Goal: Find contact information: Find contact information

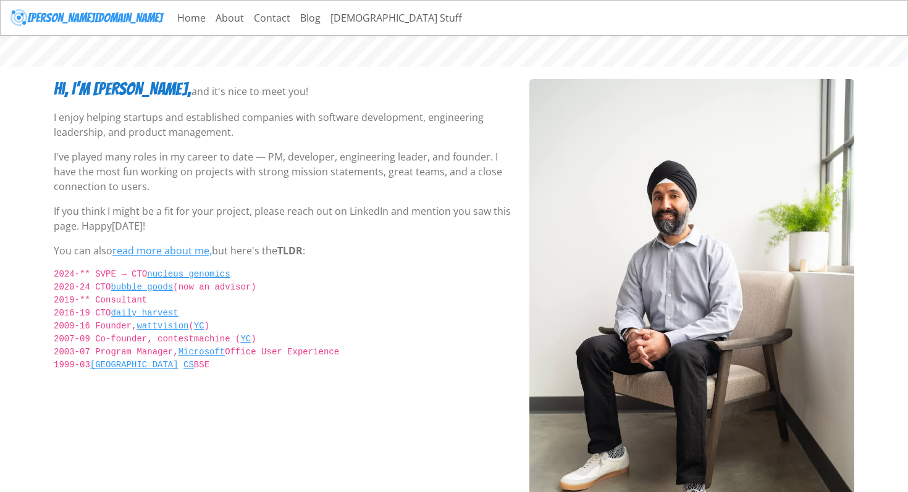
click at [286, 245] on span "TLDR" at bounding box center [289, 251] width 25 height 14
click at [314, 203] on div "Hi, I’m [PERSON_NAME], and it's nice to meet you! I enjoy helping startups and …" at bounding box center [284, 334] width 476 height 510
click at [249, 12] on link "Contact" at bounding box center [272, 18] width 46 height 25
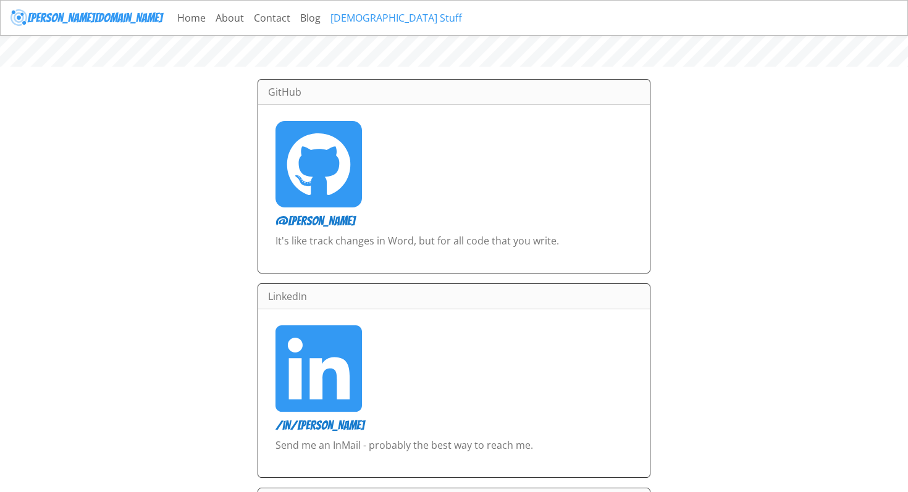
click at [326, 11] on link "[DEMOGRAPHIC_DATA] Stuff" at bounding box center [396, 18] width 141 height 25
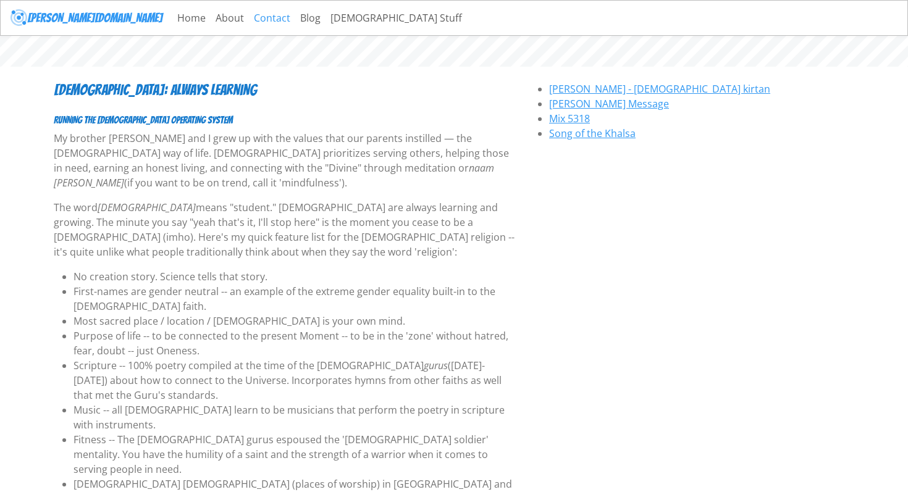
click at [249, 17] on link "Contact" at bounding box center [272, 18] width 46 height 25
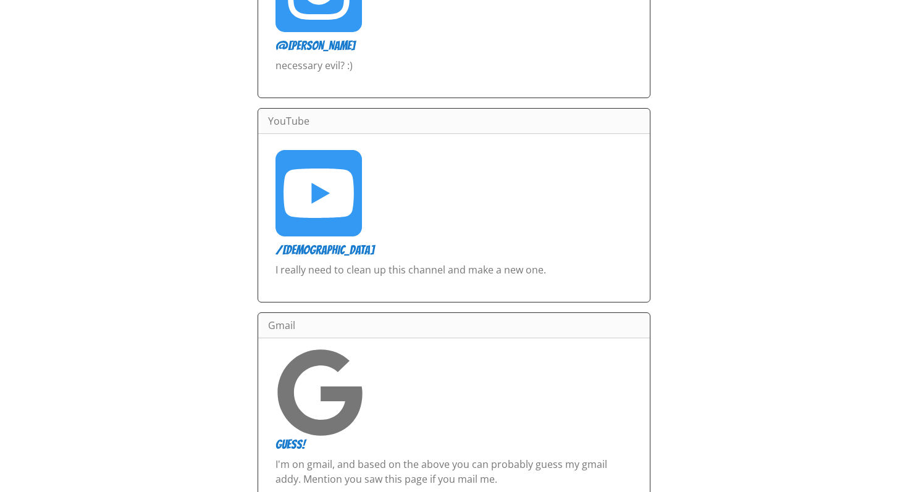
scroll to position [753, 0]
